Goal: Find specific page/section: Find specific page/section

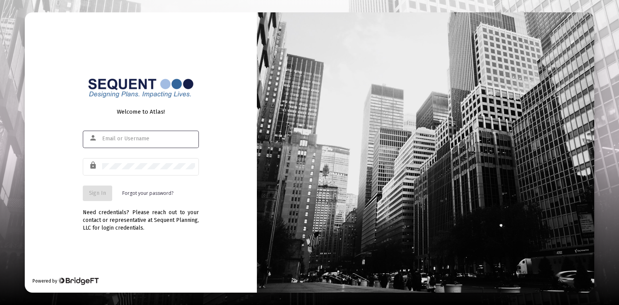
type input "[EMAIL_ADDRESS][DOMAIN_NAME]"
click at [106, 200] on button "Sign In" at bounding box center [97, 193] width 29 height 15
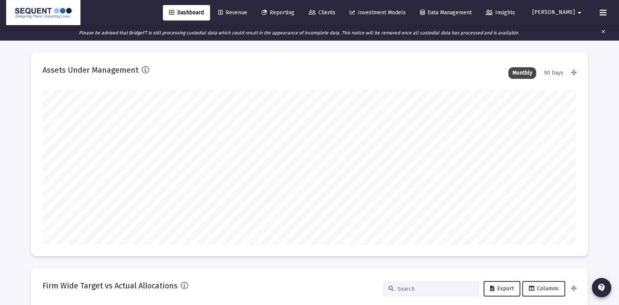
type input "[DATE]"
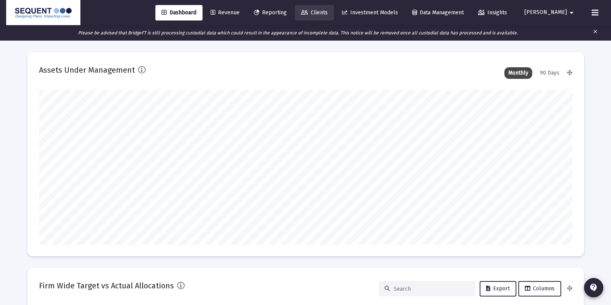
click at [331, 8] on link "Clients" at bounding box center [314, 12] width 39 height 15
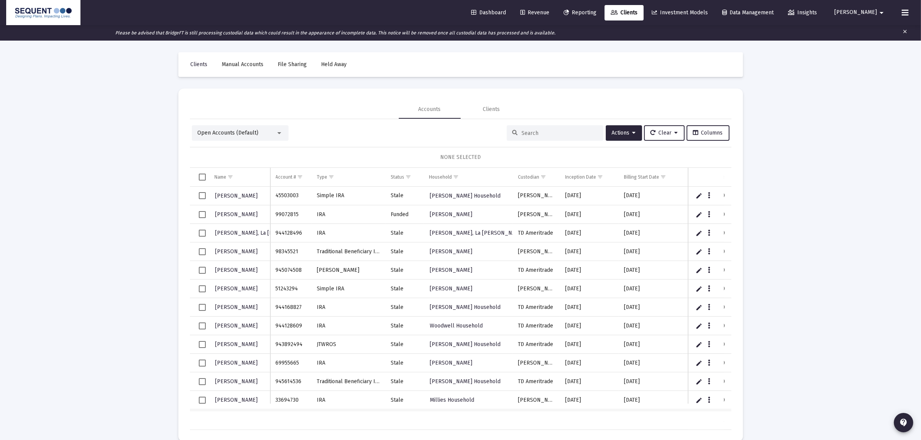
click at [548, 133] on input at bounding box center [560, 133] width 76 height 7
paste input "74020049"
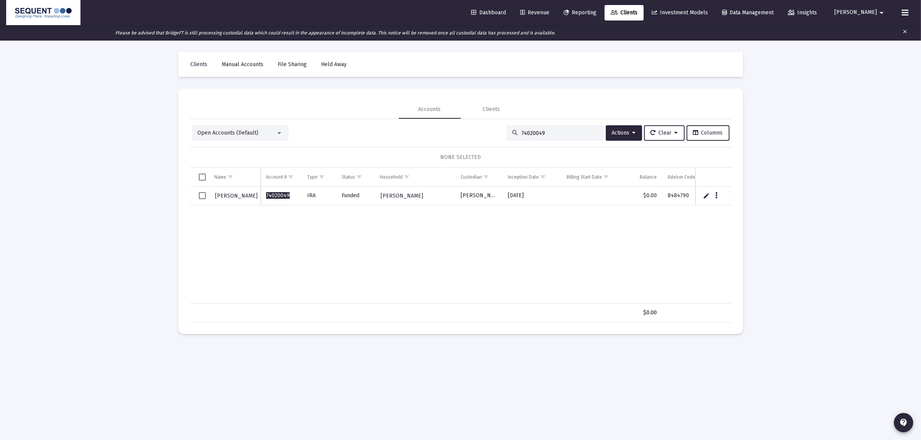
drag, startPoint x: 561, startPoint y: 124, endPoint x: 556, endPoint y: 134, distance: 10.7
click at [558, 131] on div "Open Accounts (Default) 74020049 Actions Clear Columns NONE SELECTED Name Name …" at bounding box center [460, 220] width 541 height 203
drag, startPoint x: 556, startPoint y: 134, endPoint x: 302, endPoint y: 138, distance: 254.1
click at [302, 138] on div "Open Accounts (Default) 74020049 Actions Clear Columns" at bounding box center [460, 132] width 537 height 15
paste input "27041424"
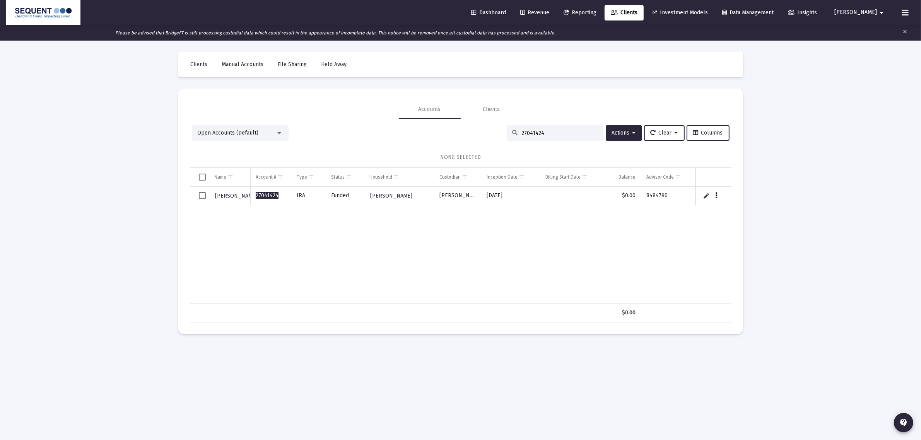
type input "27041424"
